Goal: Information Seeking & Learning: Learn about a topic

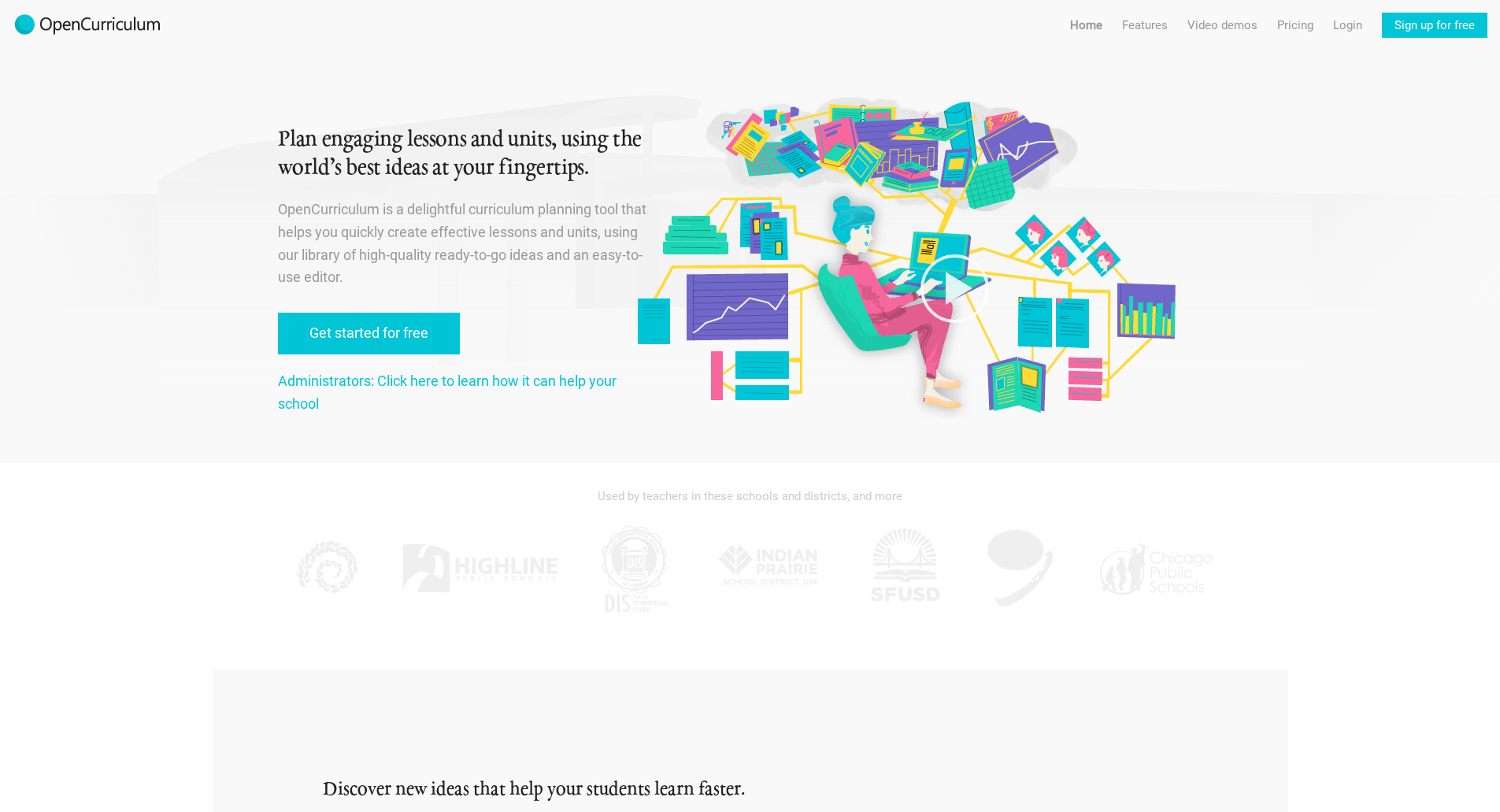
click at [855, 309] on div at bounding box center [955, 212] width 536 height 241
click at [1146, 28] on link "Features" at bounding box center [1144, 25] width 45 height 25
click at [1146, 58] on link "Features For teachers" at bounding box center [1170, 57] width 120 height 28
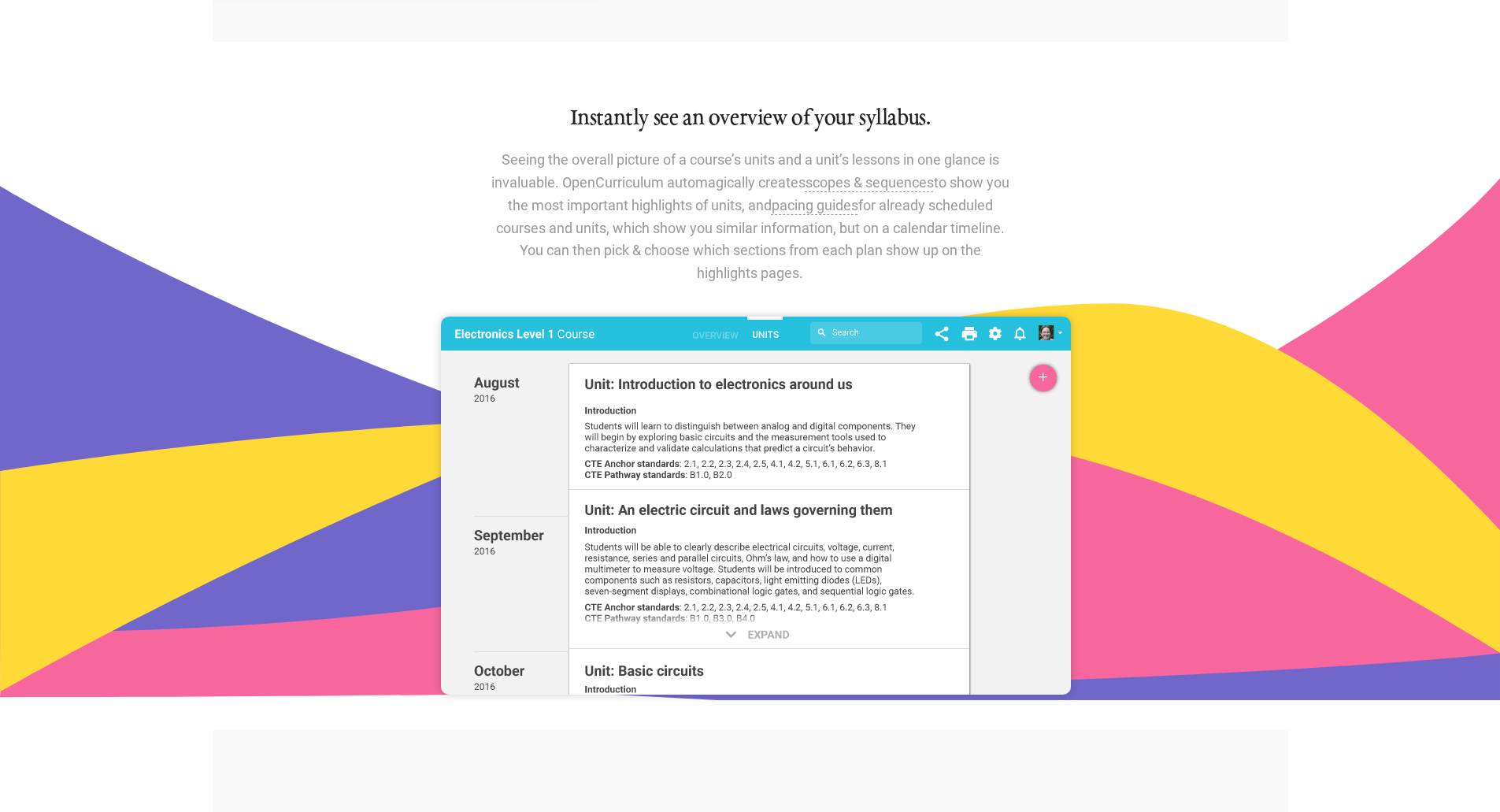
scroll to position [1201, 0]
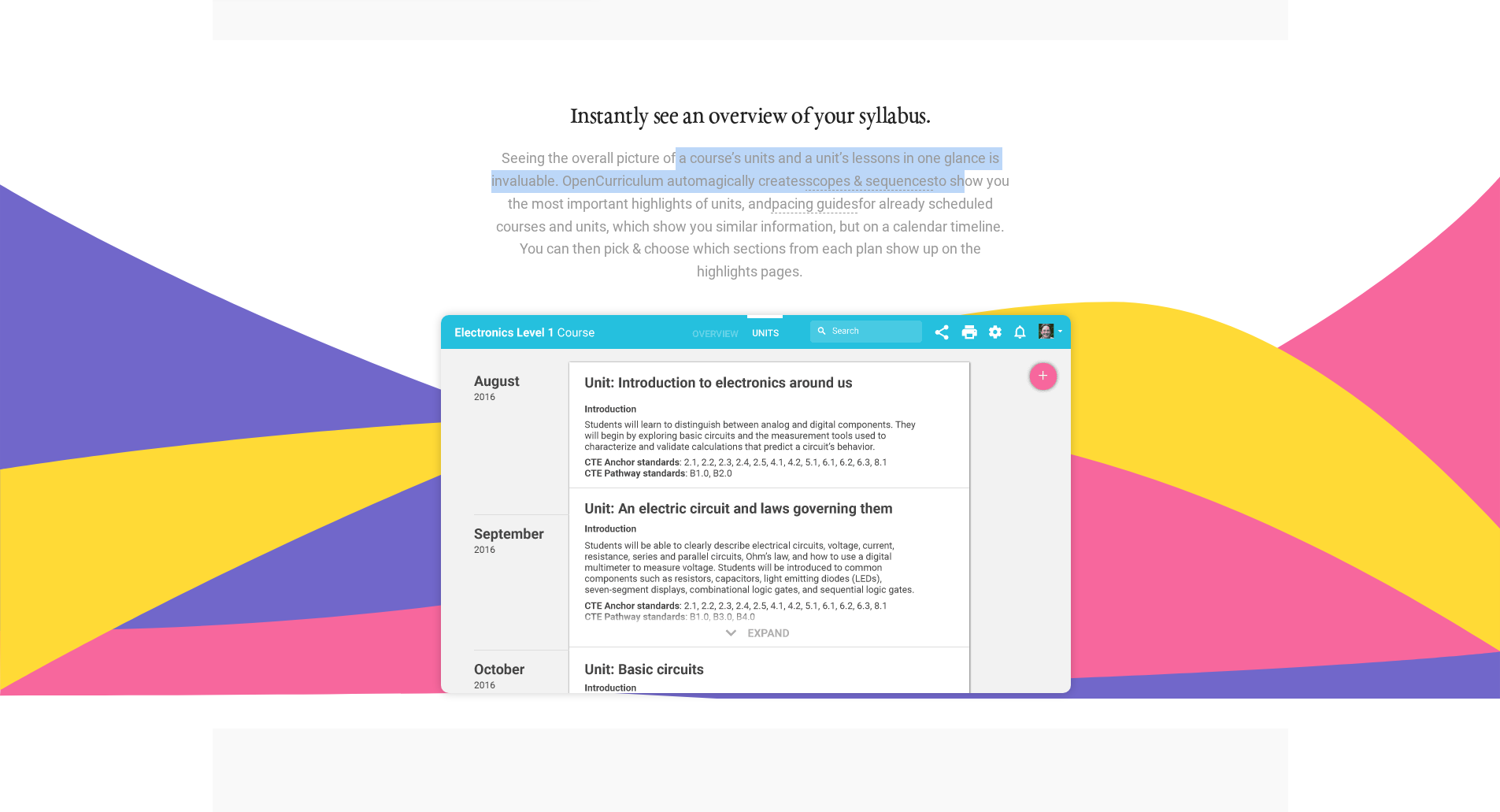
drag, startPoint x: 527, startPoint y: 162, endPoint x: 975, endPoint y: 175, distance: 448.2
click at [975, 175] on p "Seeing the overall picture of a course’s units and a unit’s lessons in one glan…" at bounding box center [750, 215] width 520 height 136
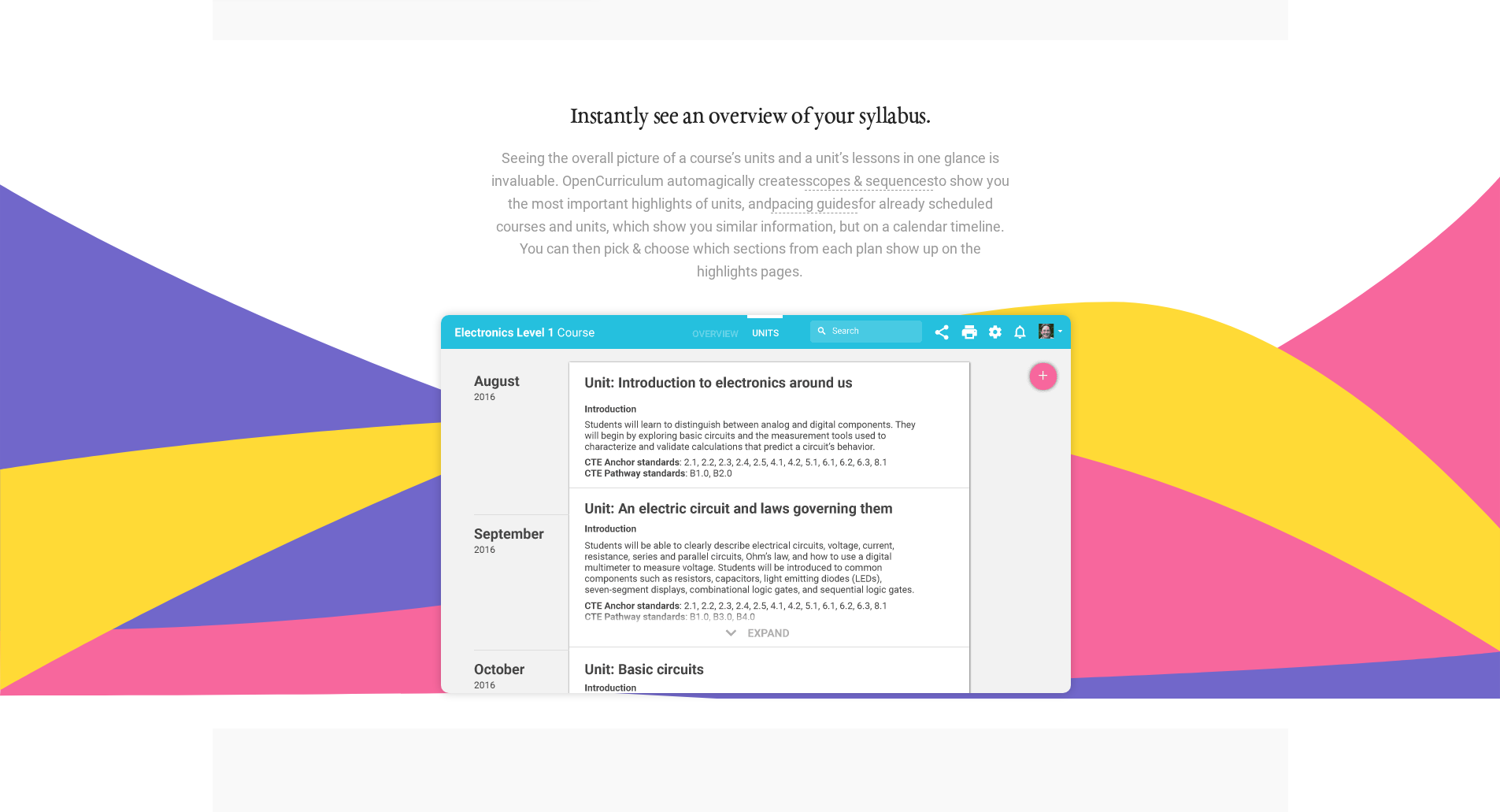
click at [702, 252] on p "Seeing the overall picture of a course’s units and a unit’s lessons in one glan…" at bounding box center [750, 215] width 520 height 136
click at [718, 350] on img at bounding box center [756, 504] width 630 height 378
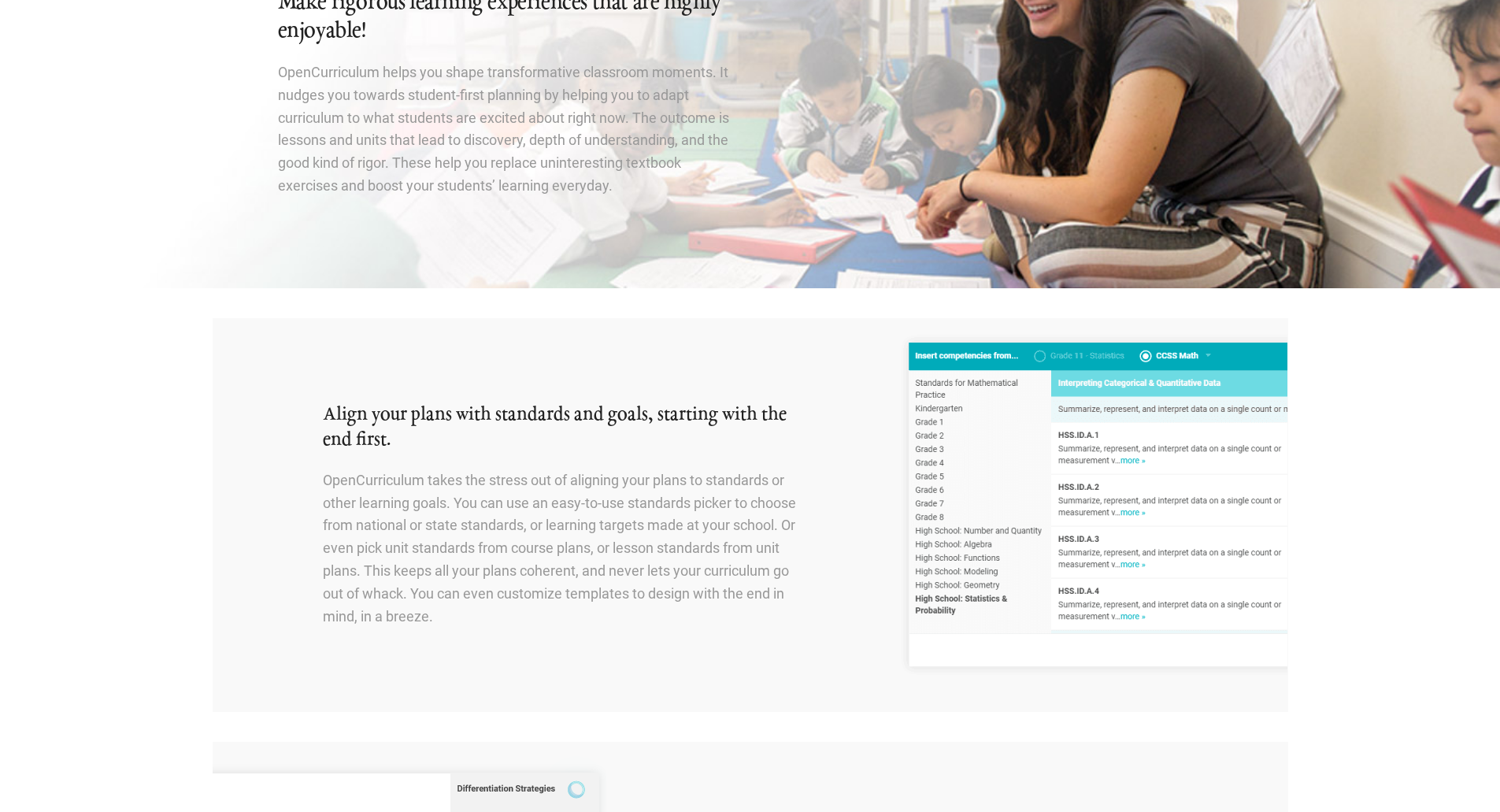
scroll to position [0, 0]
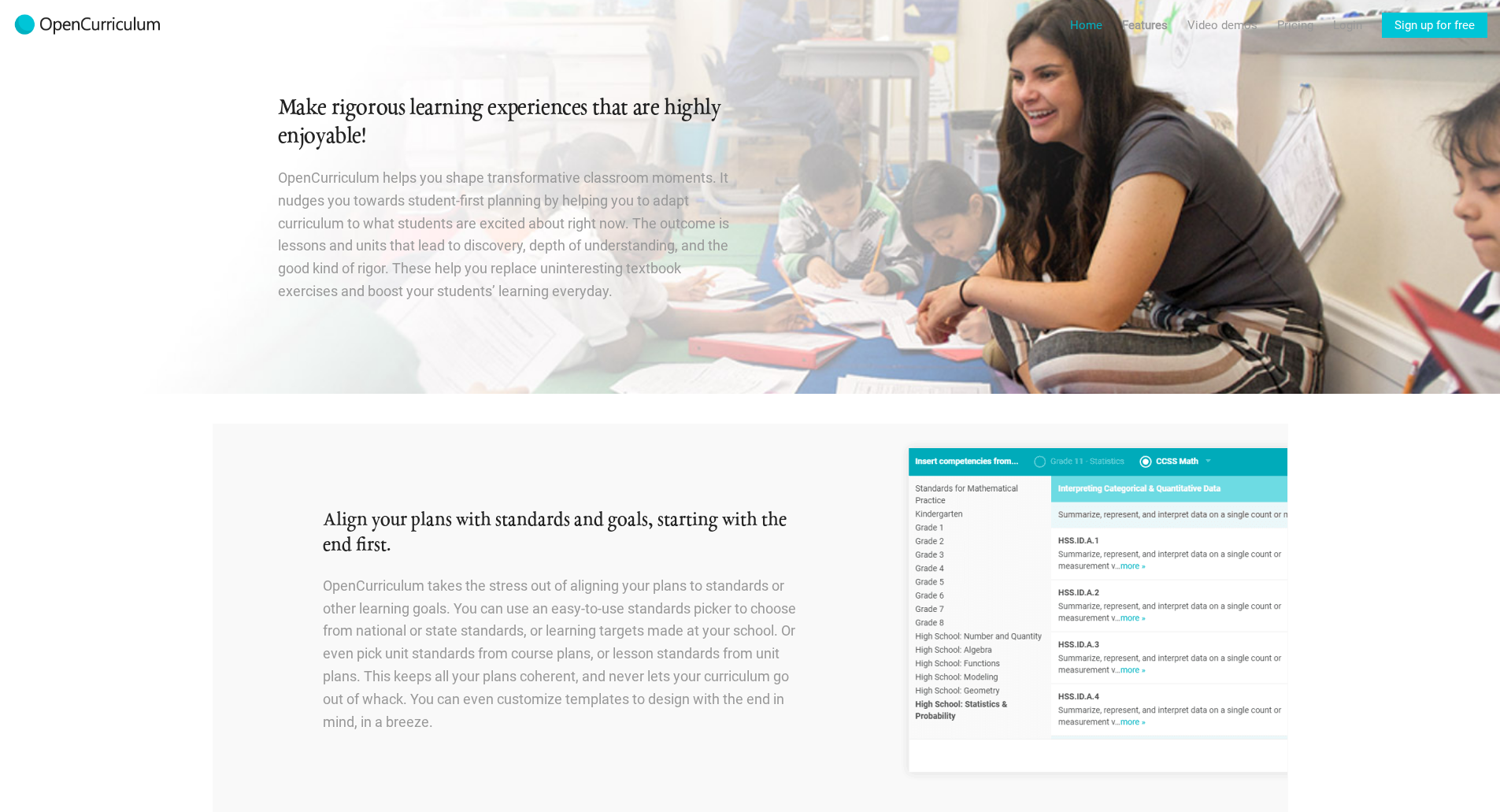
click at [1088, 28] on link "Home" at bounding box center [1086, 25] width 32 height 25
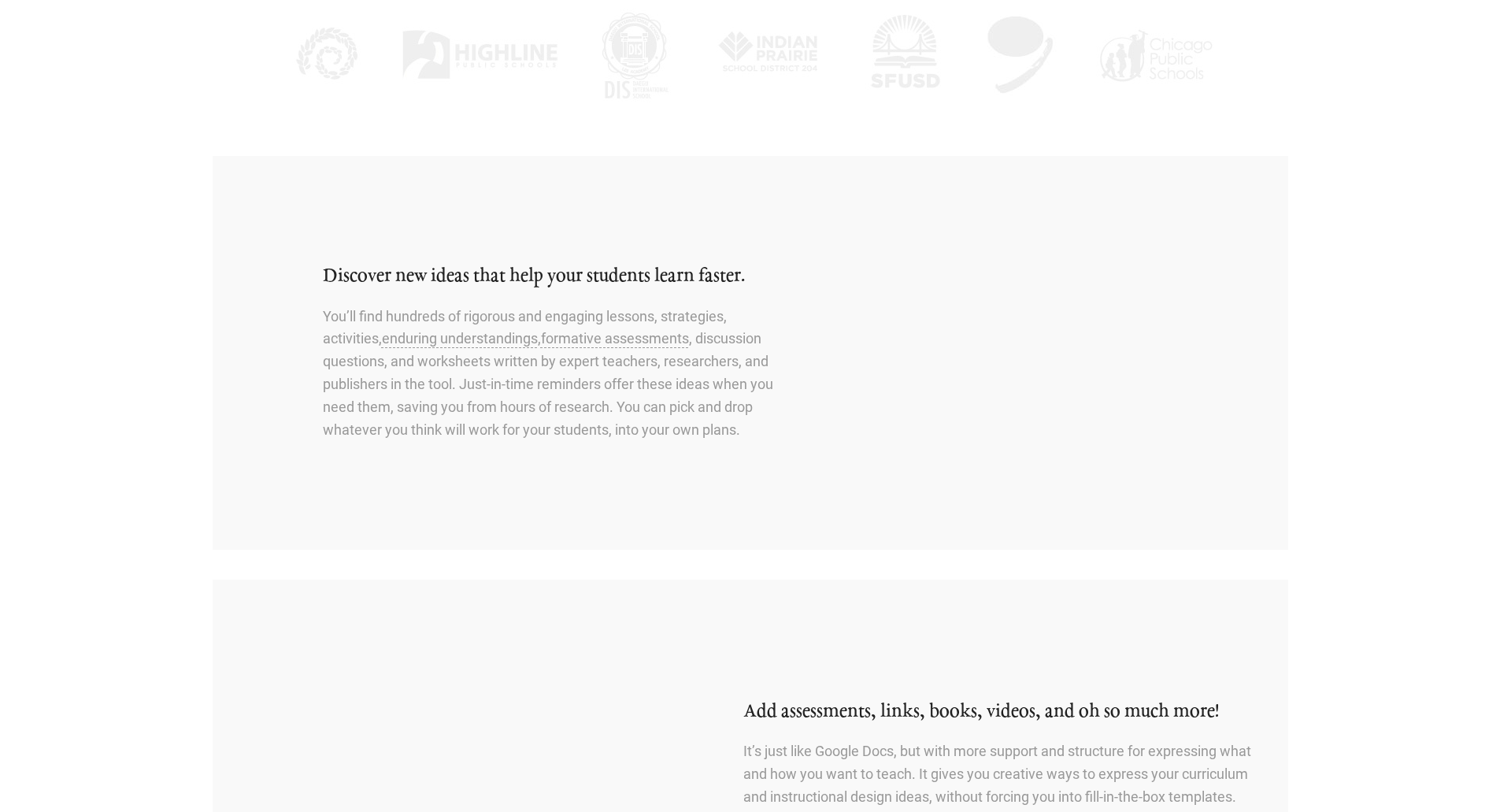
scroll to position [518, 0]
